Goal: Transaction & Acquisition: Purchase product/service

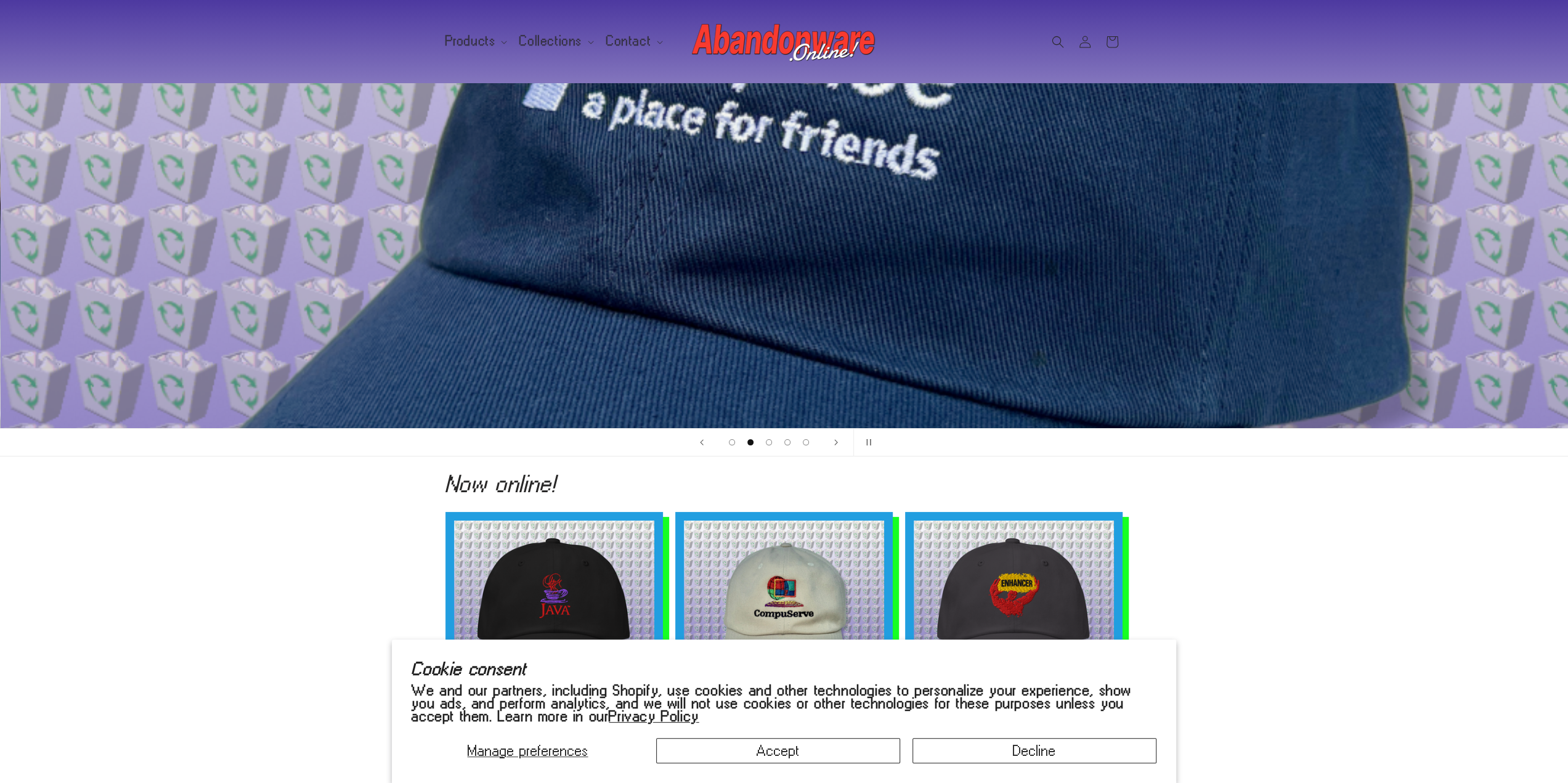
scroll to position [246, 0]
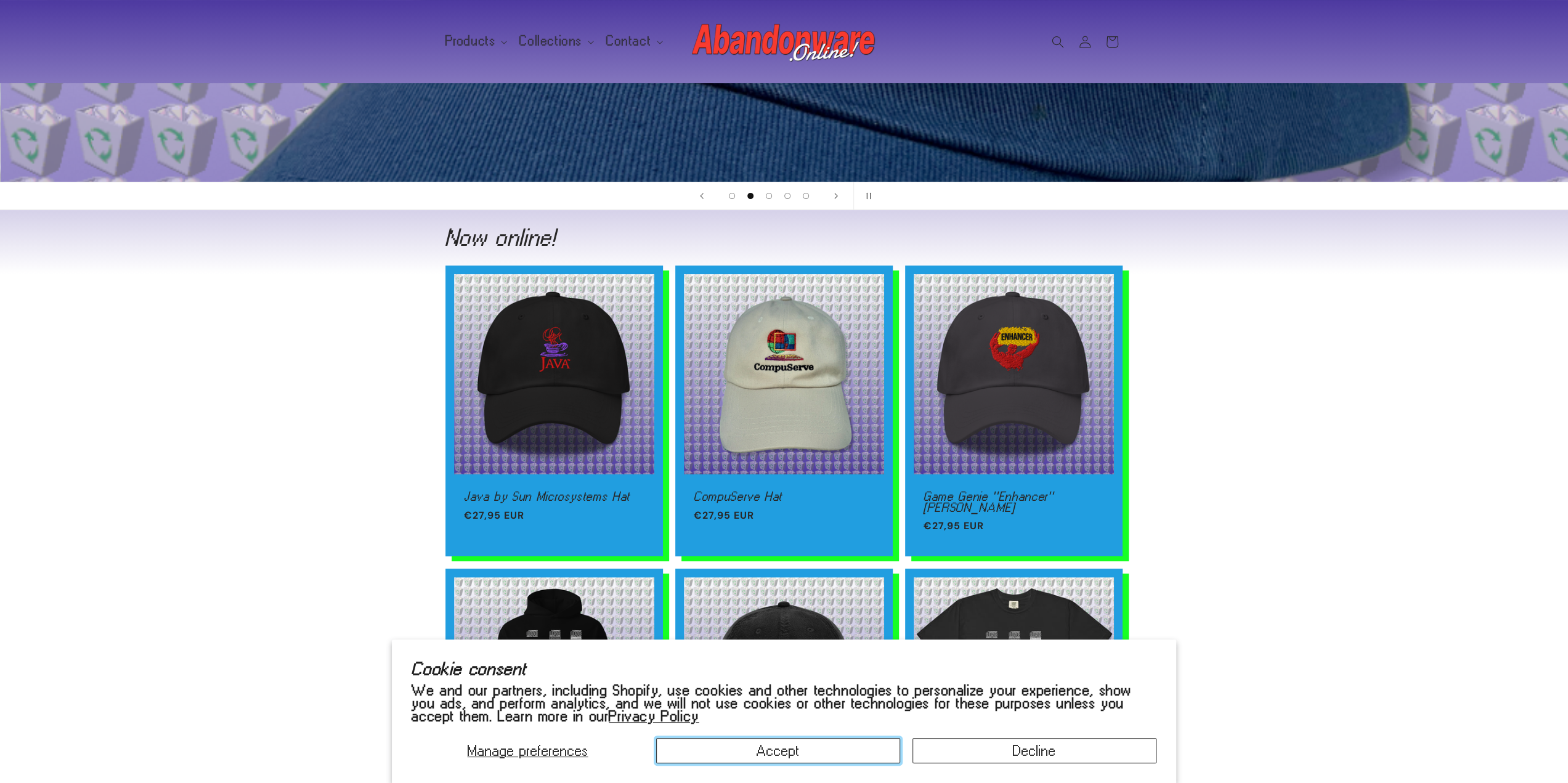
click at [801, 751] on button "Accept" at bounding box center [778, 751] width 244 height 25
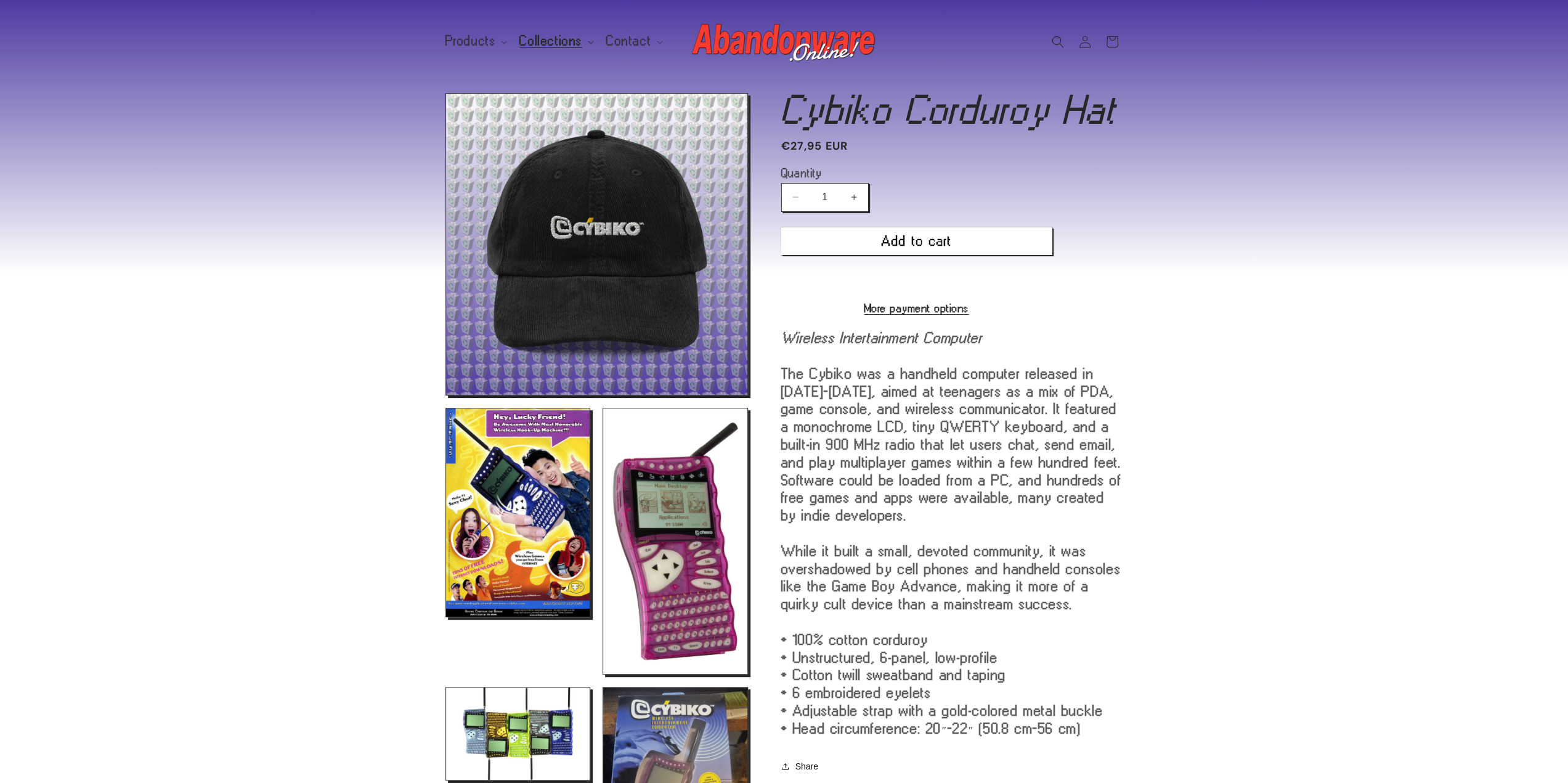
click at [555, 42] on span "Collections" at bounding box center [550, 41] width 63 height 11
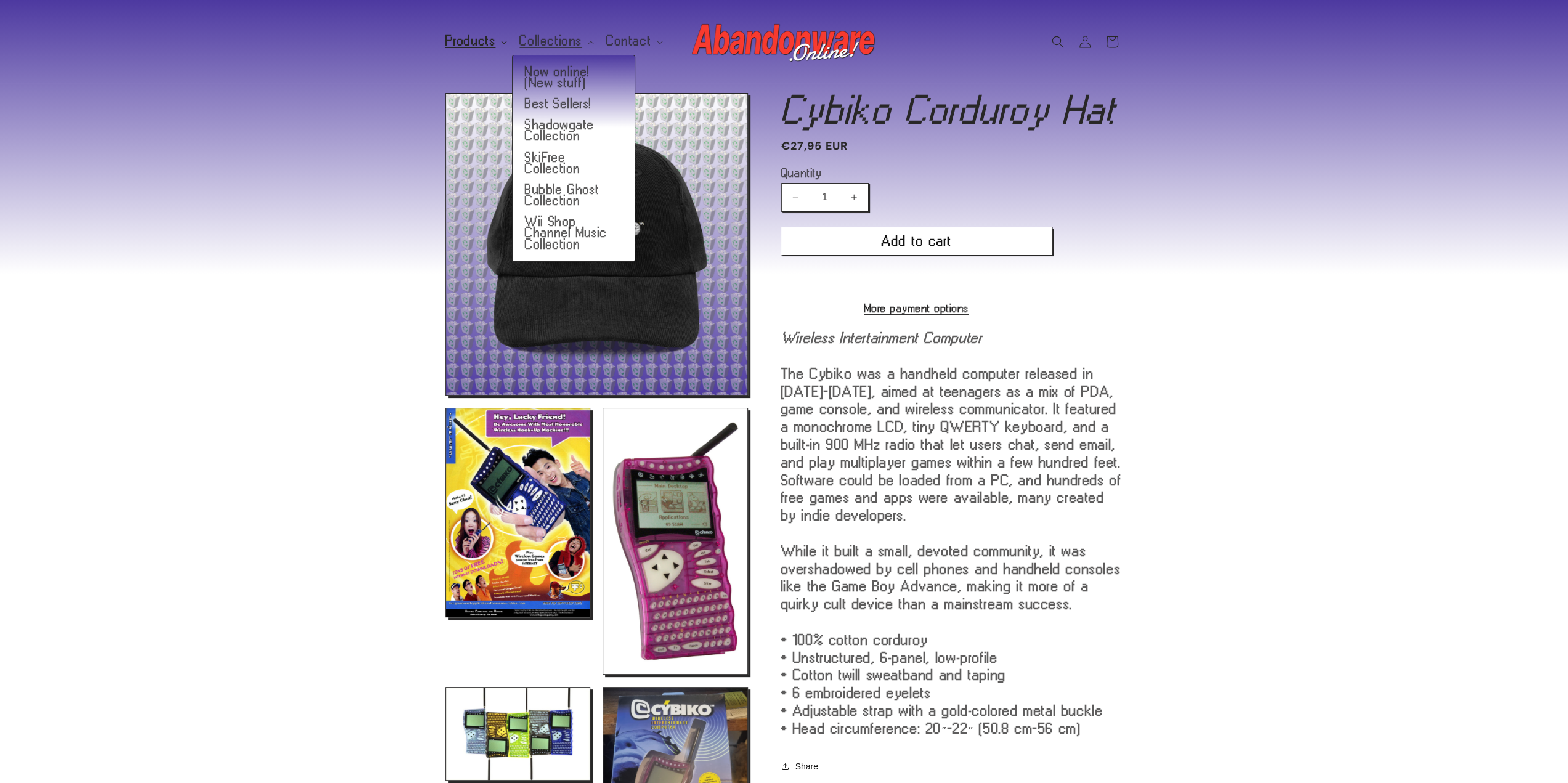
click at [460, 47] on span "Products" at bounding box center [470, 41] width 50 height 11
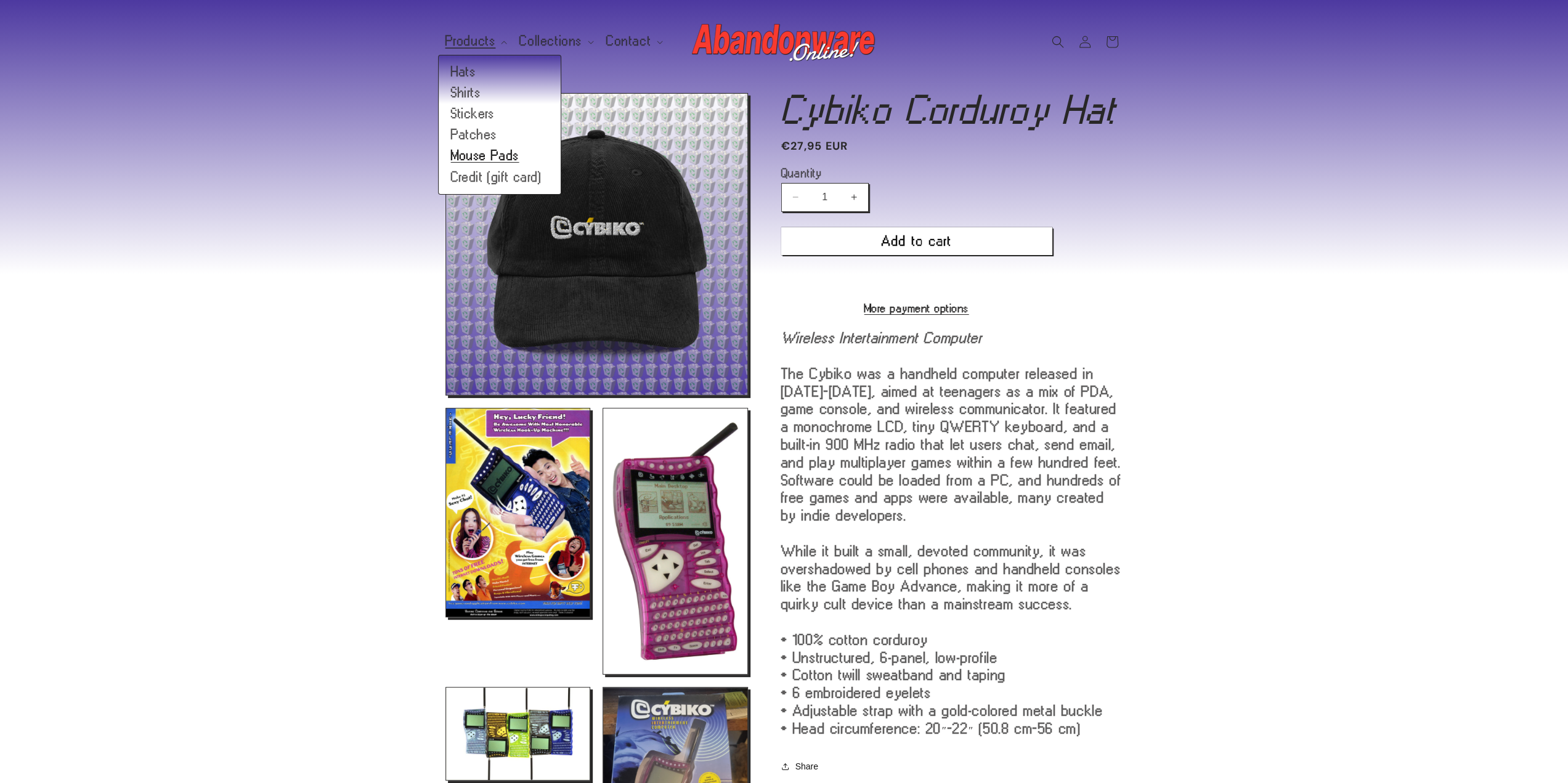
click at [507, 156] on link "Mouse Pads" at bounding box center [500, 155] width 122 height 21
